Goal: Information Seeking & Learning: Learn about a topic

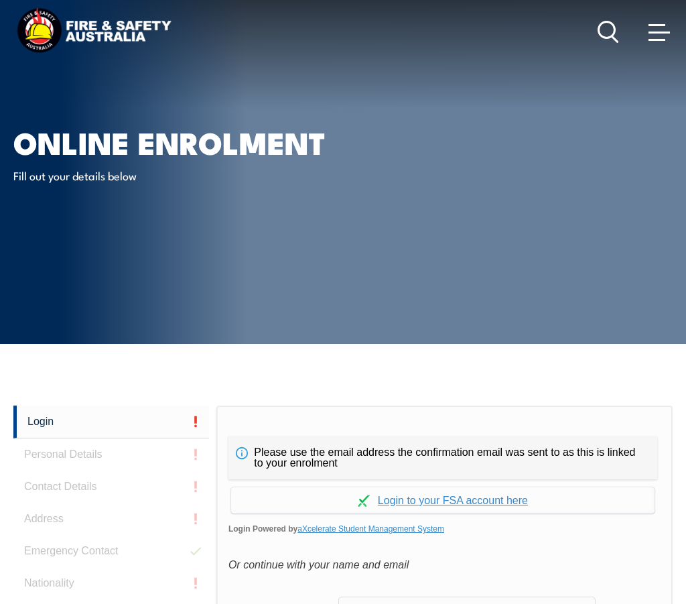
click at [144, 32] on img at bounding box center [93, 31] width 161 height 53
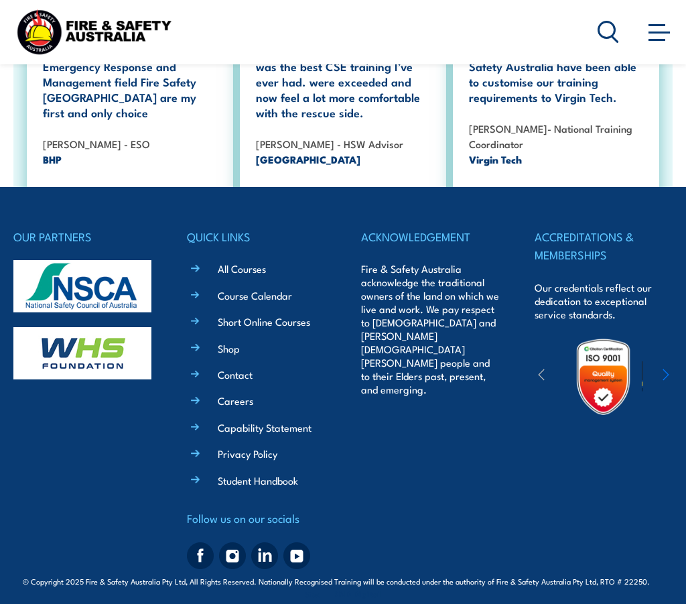
scroll to position [2519, 0]
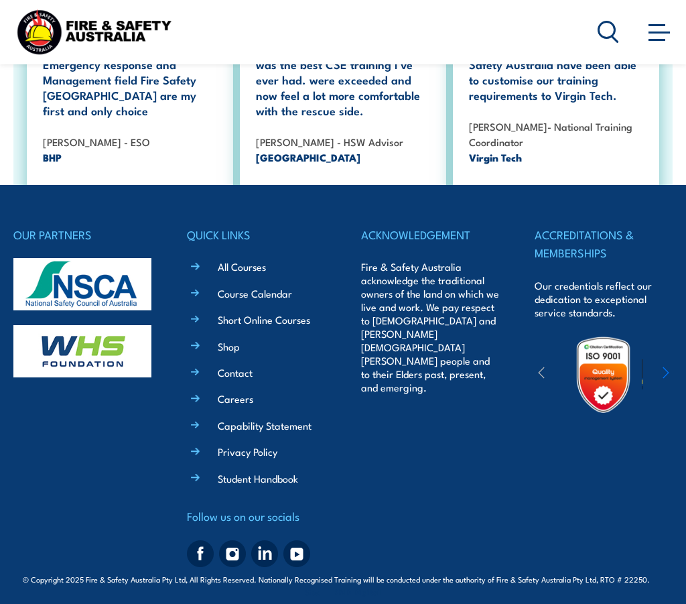
click at [236, 259] on link "All Courses" at bounding box center [242, 266] width 48 height 14
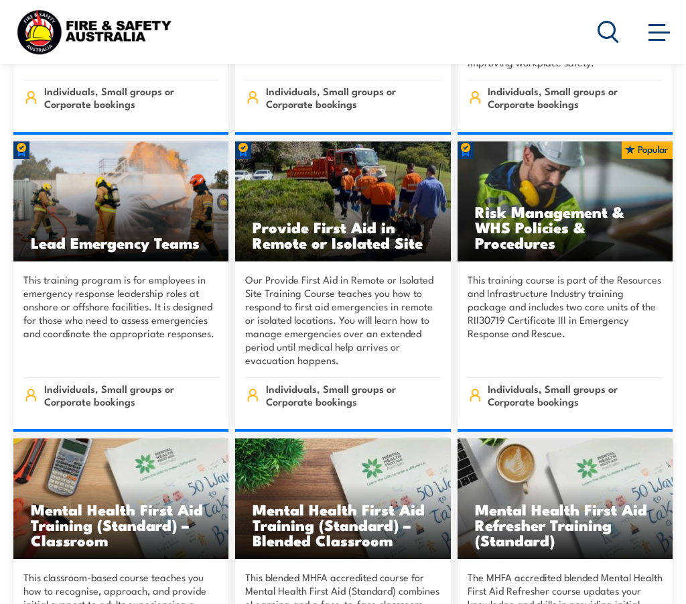
scroll to position [7508, 0]
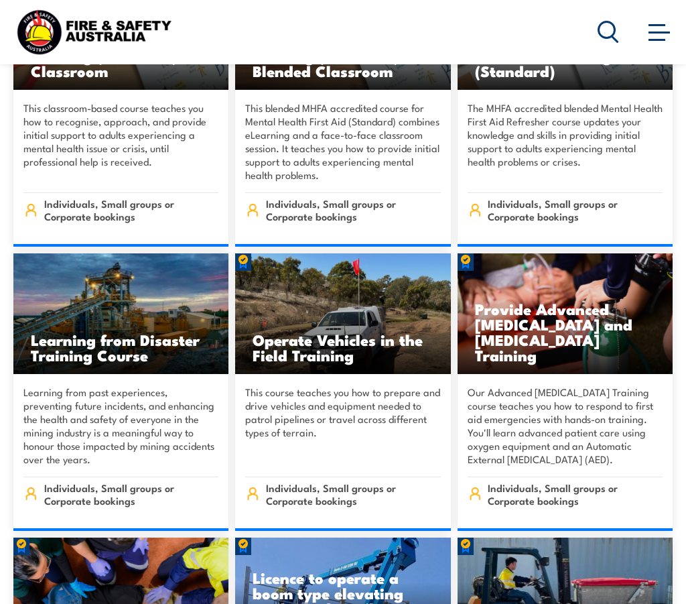
click at [591, 33] on div "Courses Course Calendar Emergency Response Services Services Overview Emergency…" at bounding box center [343, 31] width 660 height 53
click at [619, 32] on div at bounding box center [635, 31] width 75 height 27
click at [607, 32] on icon at bounding box center [608, 32] width 21 height 22
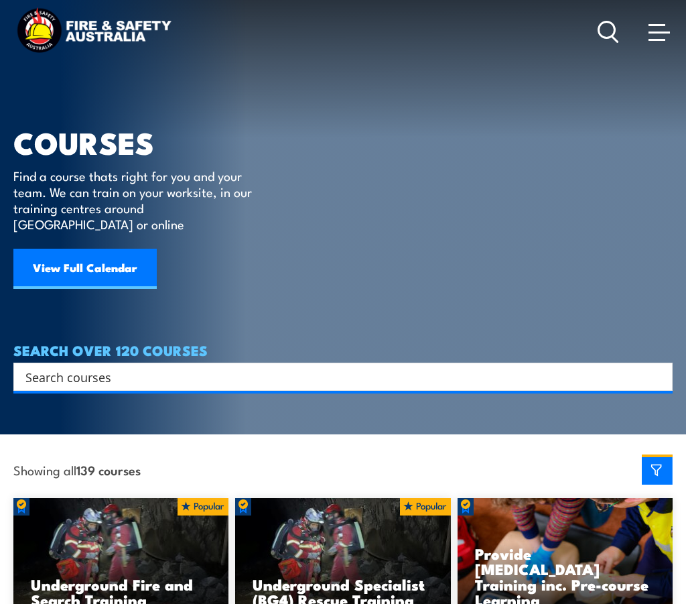
click at [247, 367] on input "Search input" at bounding box center [334, 377] width 618 height 20
type input "CERTIFICATE IV"
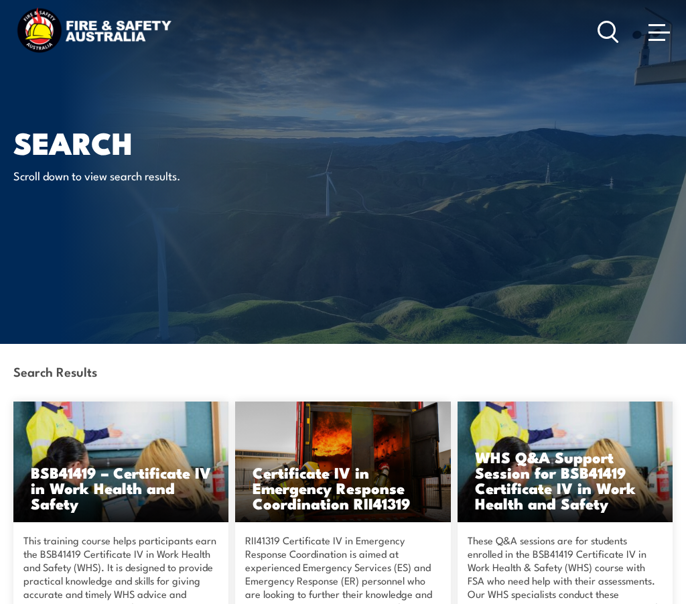
click at [126, 442] on img at bounding box center [120, 462] width 215 height 121
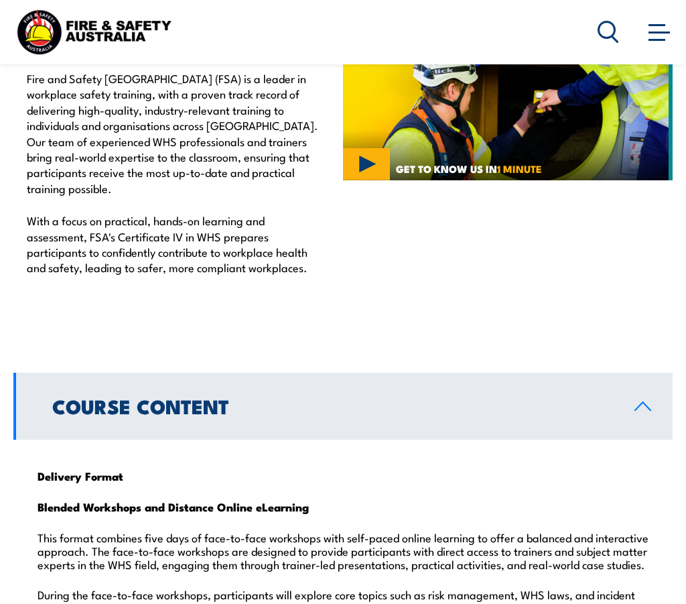
scroll to position [1207, 0]
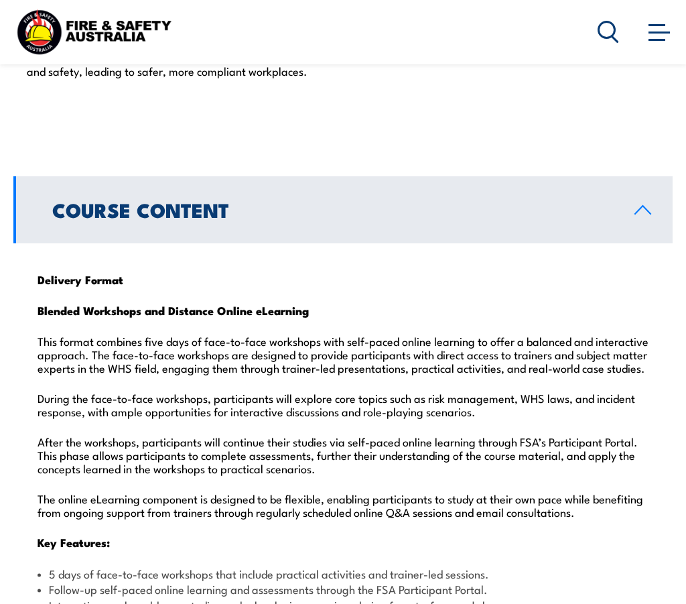
click at [253, 200] on h2 "Course Content" at bounding box center [332, 208] width 561 height 17
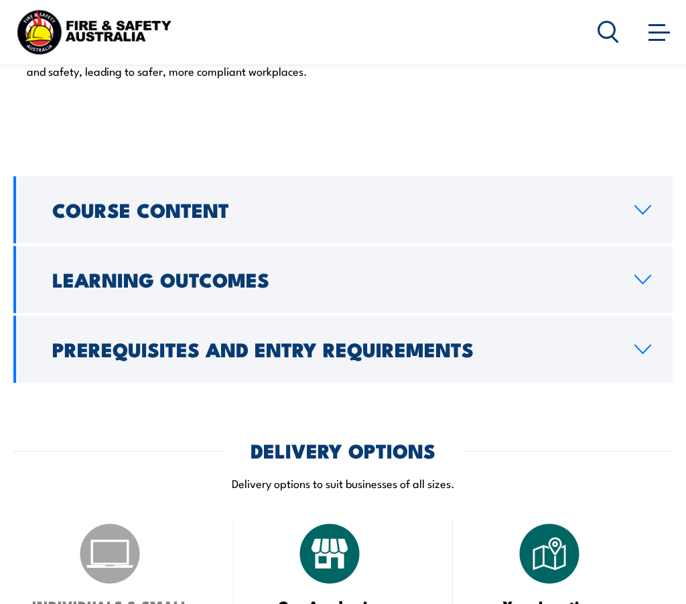
click at [253, 200] on h2 "Course Content" at bounding box center [332, 208] width 561 height 17
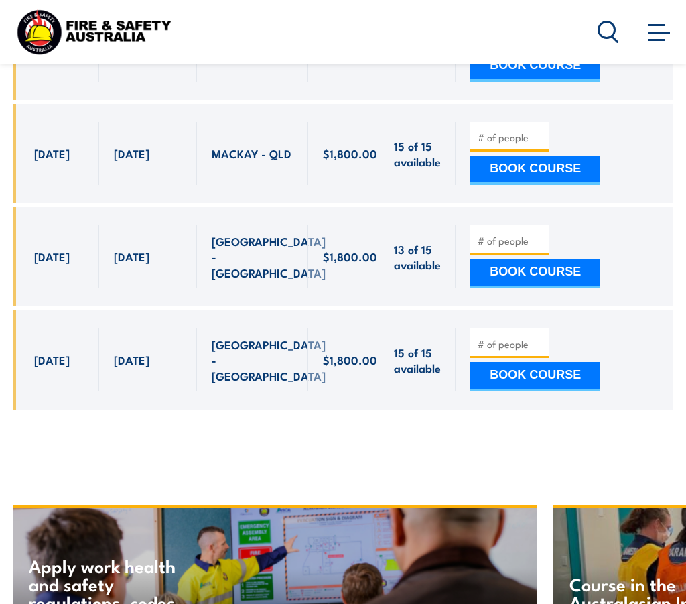
scroll to position [5229, 0]
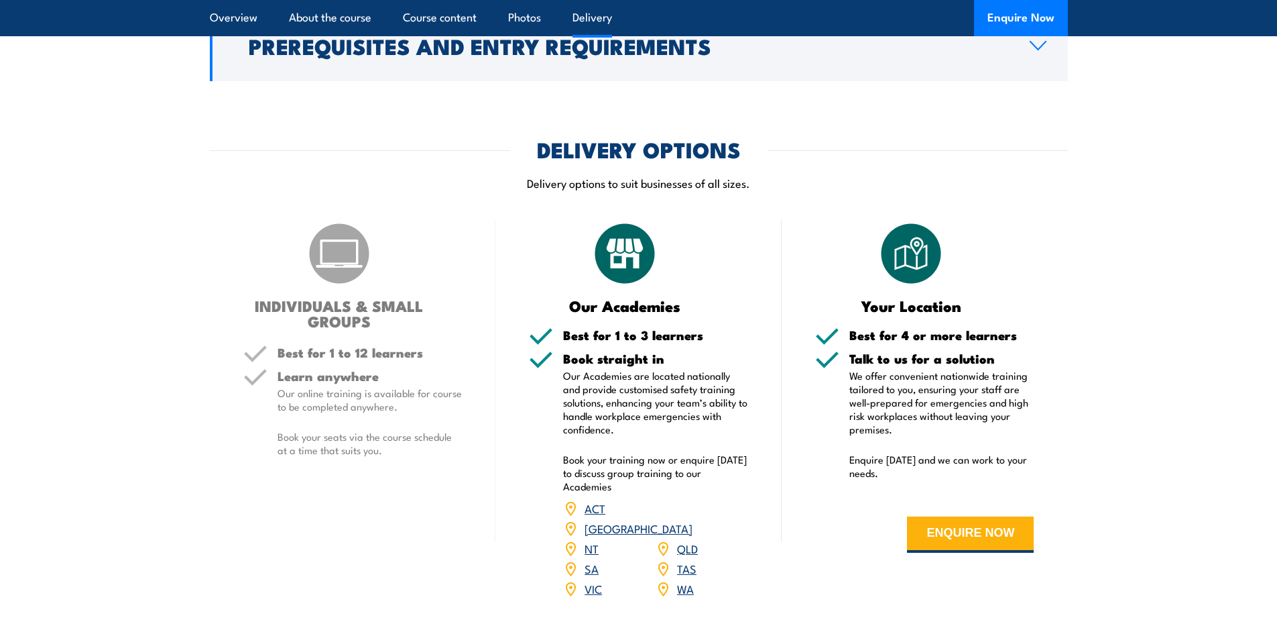
scroll to position [4022, 0]
